Goal: Information Seeking & Learning: Learn about a topic

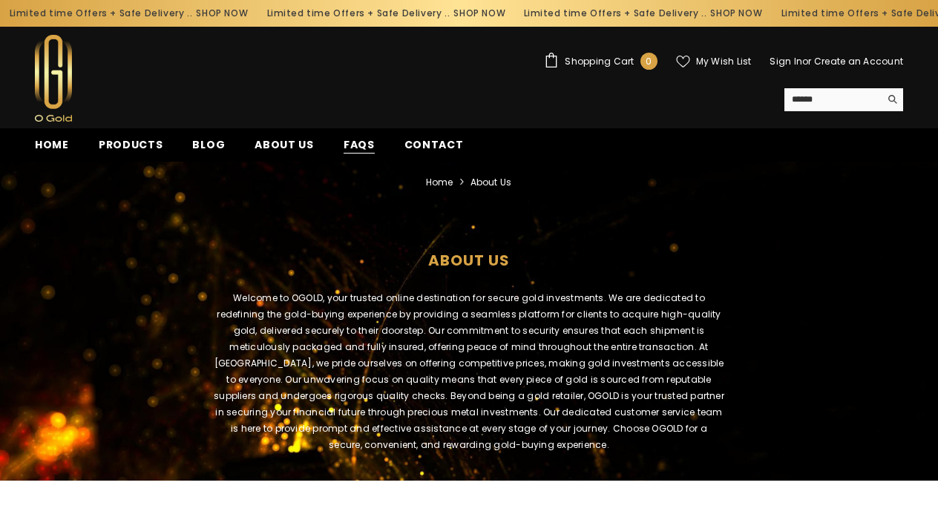
click at [349, 150] on span "FAQs" at bounding box center [359, 145] width 31 height 16
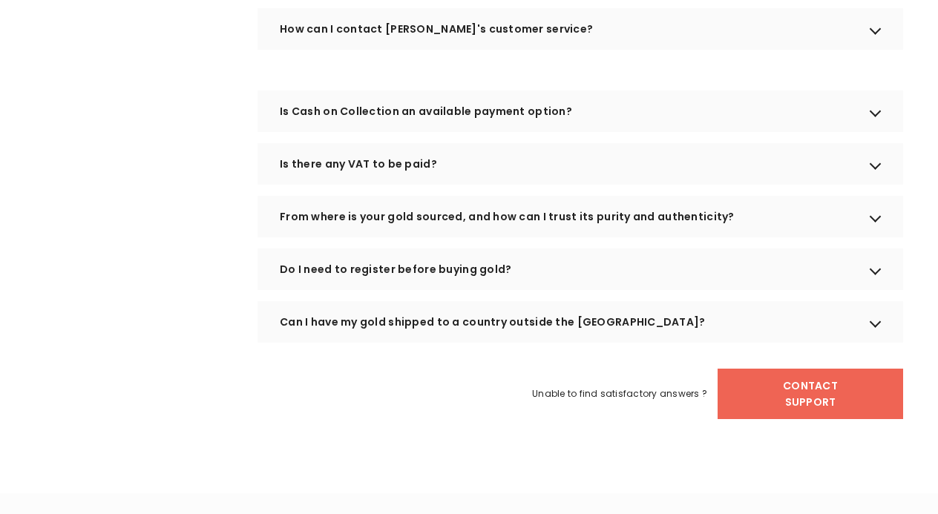
scroll to position [965, 0]
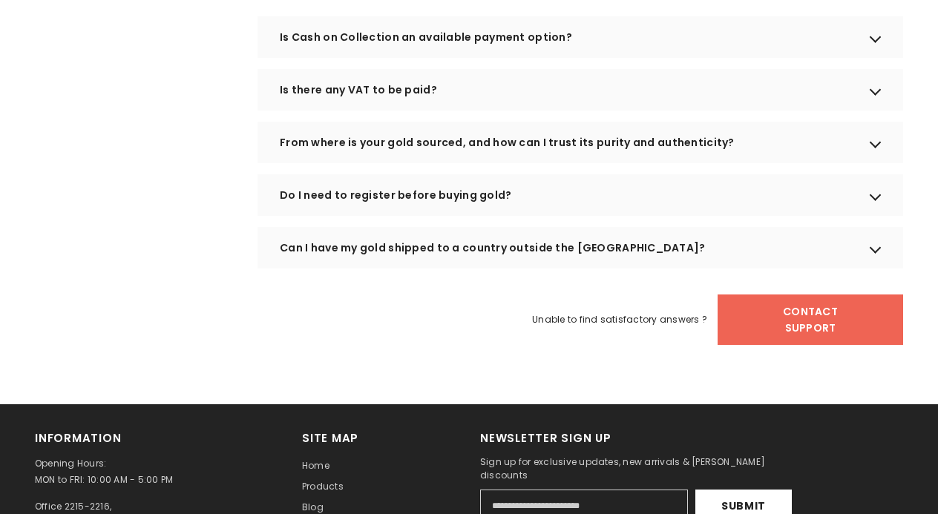
click at [561, 163] on div "From where is your gold sourced, and how can I trust its purity and authenticit…" at bounding box center [581, 143] width 646 height 42
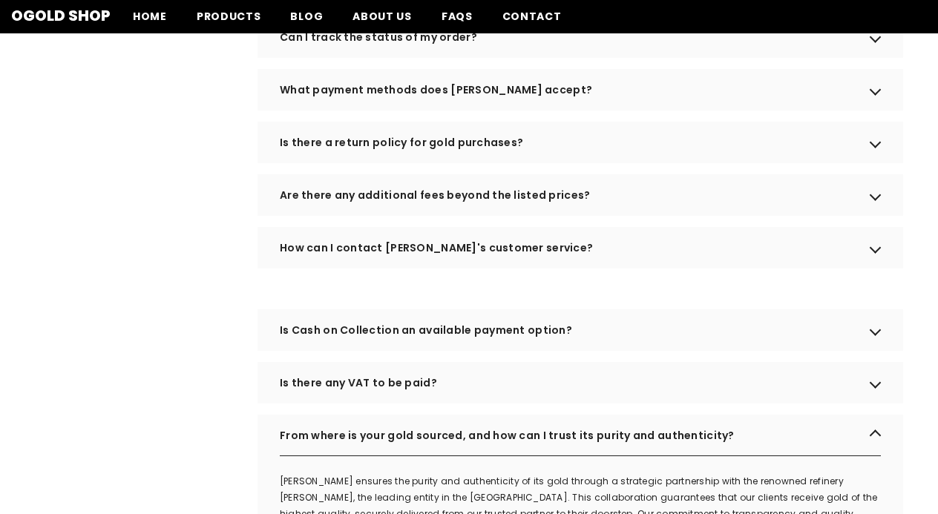
scroll to position [594, 0]
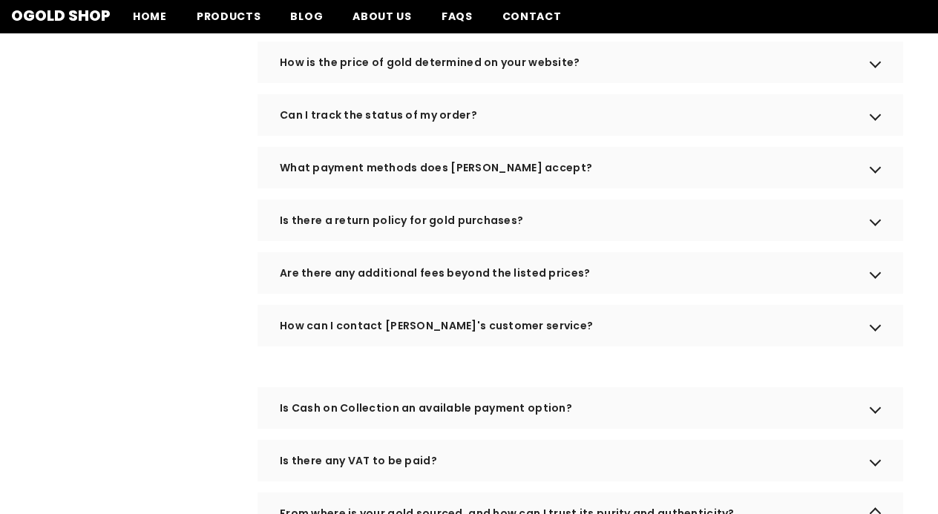
click at [520, 294] on div "Are there any additional fees beyond the listed prices?" at bounding box center [581, 273] width 646 height 42
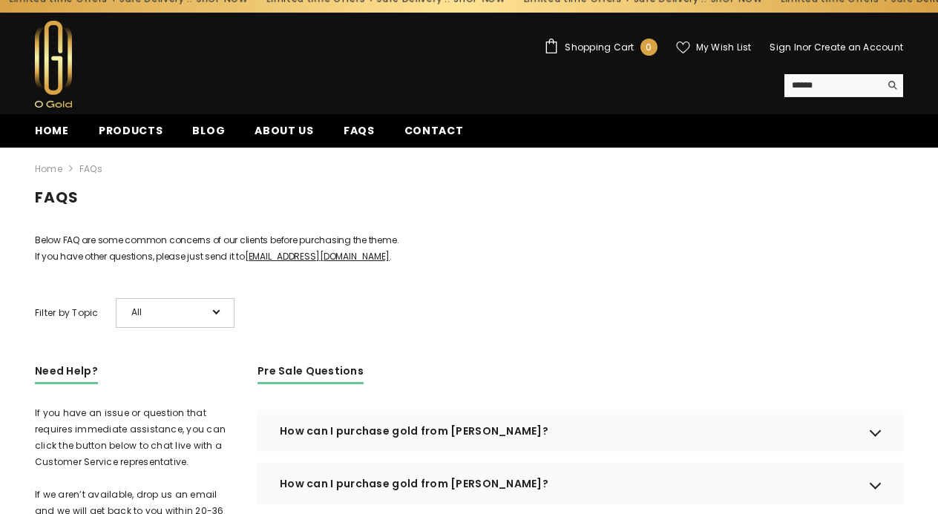
scroll to position [0, 0]
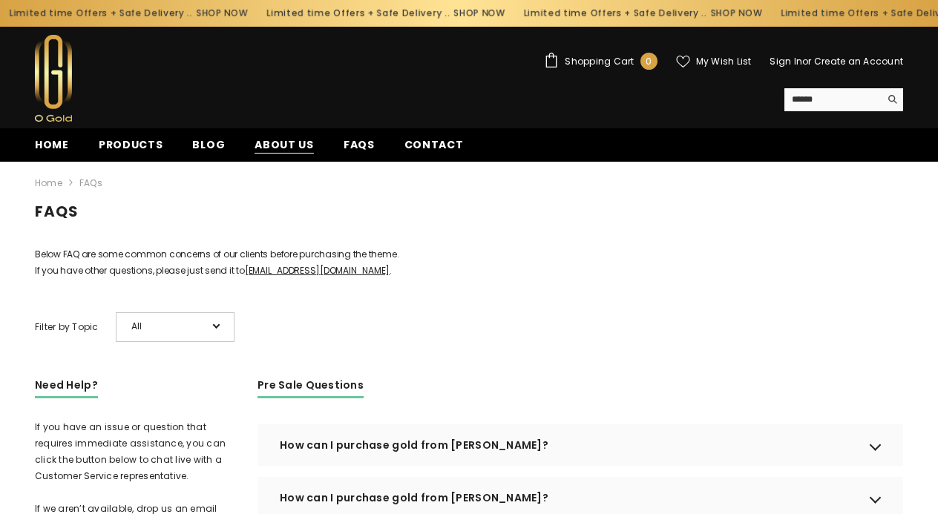
click at [261, 151] on span "About us" at bounding box center [284, 145] width 59 height 16
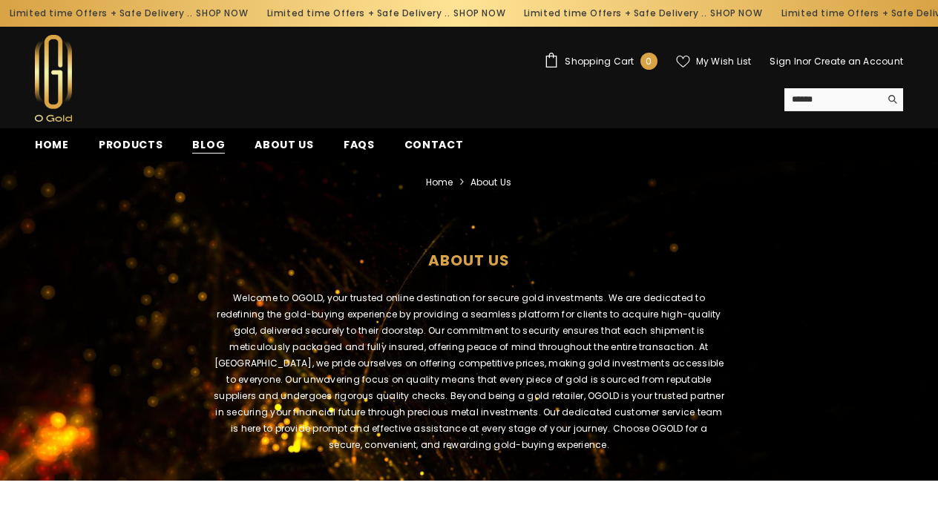
click at [195, 143] on span "Blog" at bounding box center [208, 145] width 33 height 16
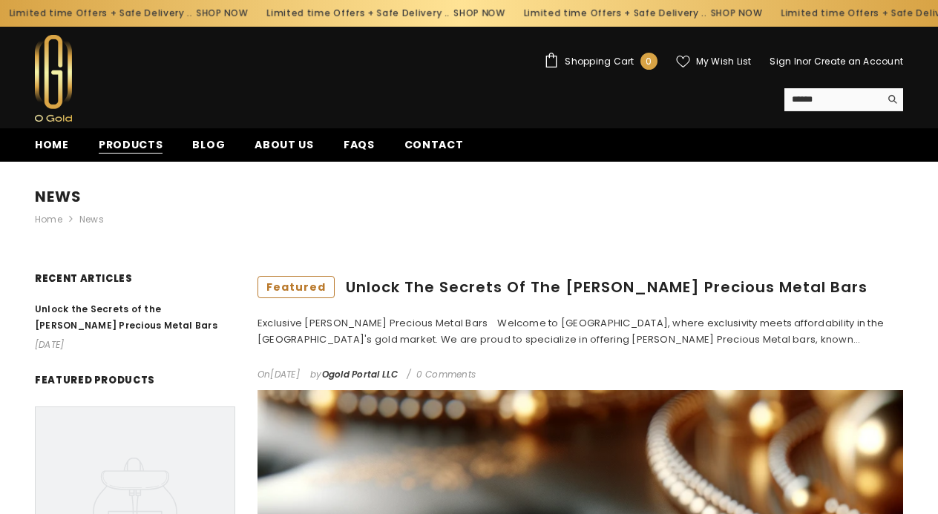
click at [140, 150] on span "Products" at bounding box center [131, 145] width 65 height 16
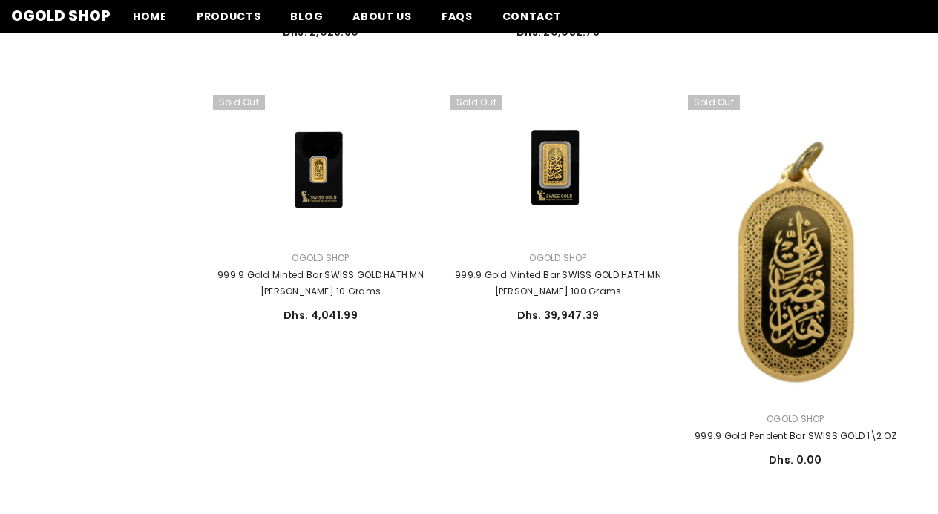
scroll to position [1304, 0]
